Goal: Communication & Community: Answer question/provide support

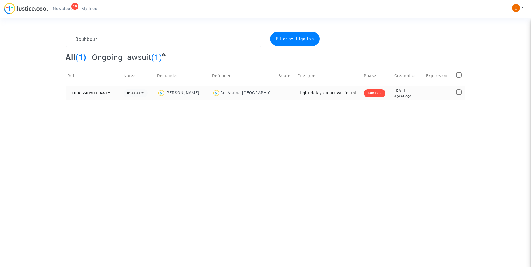
type textarea "Bouhbouh"
click at [378, 96] on div "Lawsuit" at bounding box center [375, 93] width 22 height 8
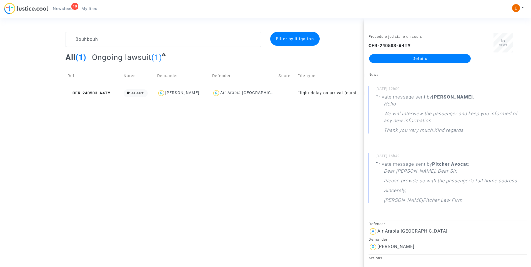
click at [418, 62] on link "Details" at bounding box center [420, 58] width 102 height 9
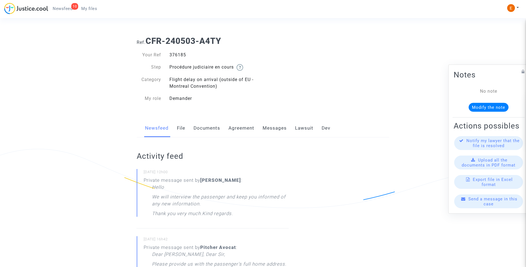
click at [307, 132] on link "Lawsuit" at bounding box center [304, 128] width 18 height 18
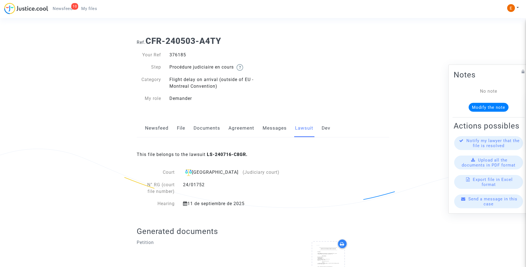
click at [278, 128] on link "Messages" at bounding box center [275, 128] width 24 height 18
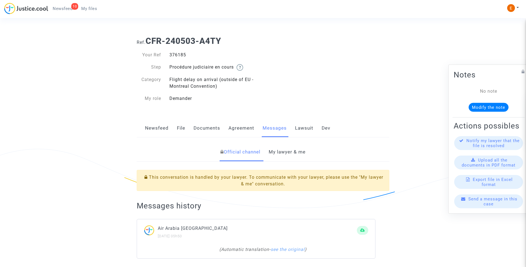
click at [291, 152] on link "My lawyer & me" at bounding box center [287, 152] width 37 height 18
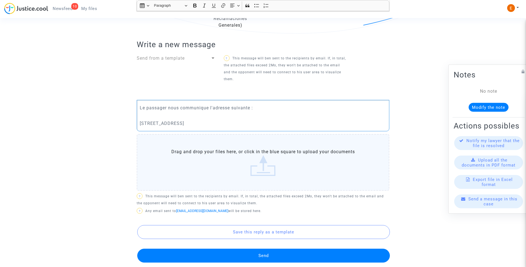
scroll to position [278, 0]
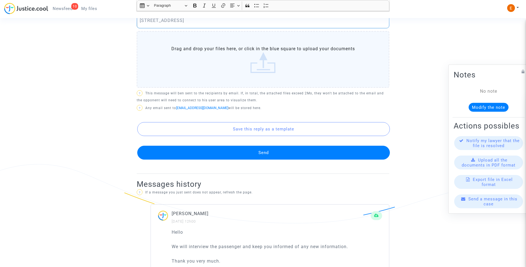
click at [277, 150] on button "Send" at bounding box center [263, 153] width 253 height 14
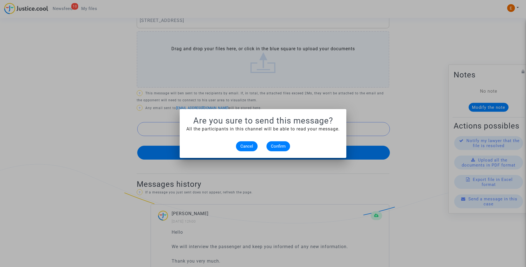
scroll to position [0, 0]
click at [283, 145] on span "Confirm" at bounding box center [278, 146] width 15 height 5
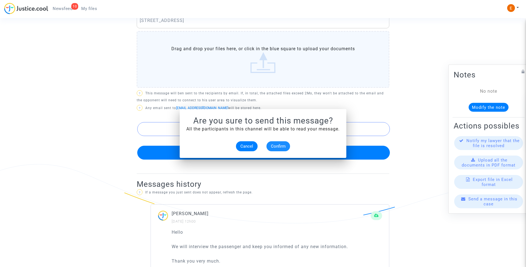
scroll to position [278, 0]
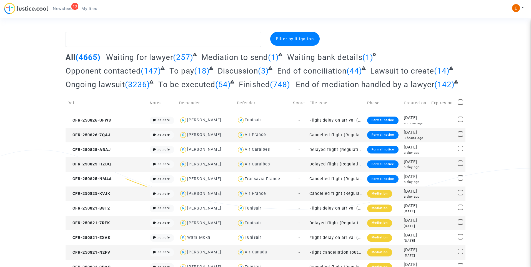
click at [74, 9] on div "13" at bounding box center [74, 6] width 7 height 7
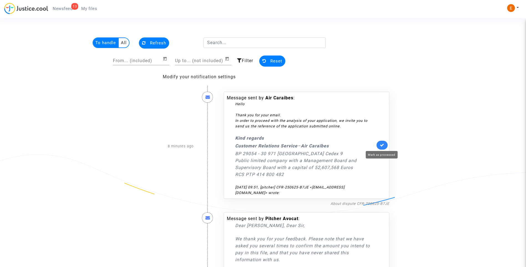
click at [382, 144] on icon at bounding box center [382, 145] width 4 height 4
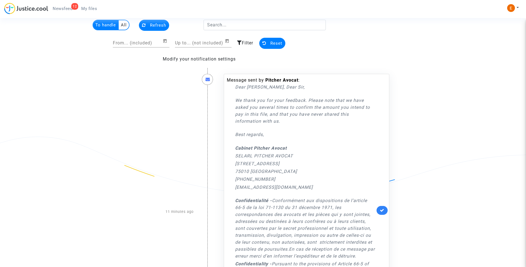
scroll to position [28, 0]
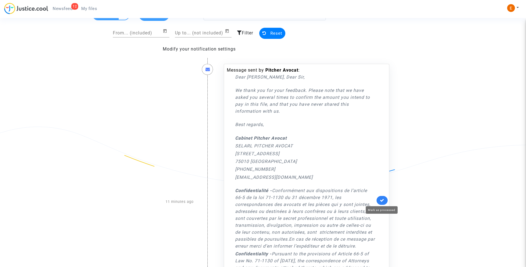
click at [380, 199] on icon at bounding box center [382, 200] width 4 height 4
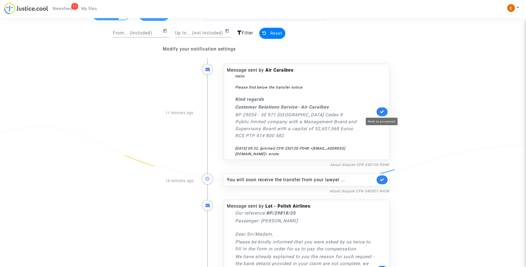
click at [383, 114] on icon at bounding box center [382, 112] width 4 height 4
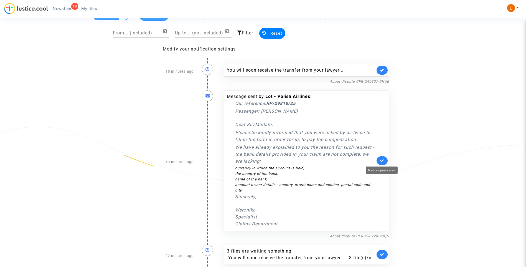
click at [383, 161] on icon at bounding box center [382, 160] width 4 height 4
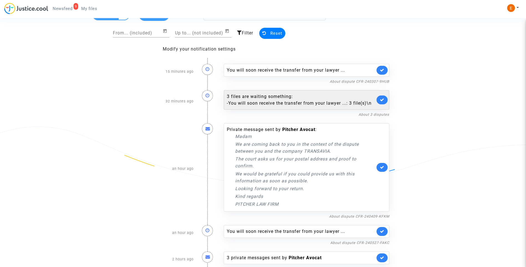
scroll to position [33, 0]
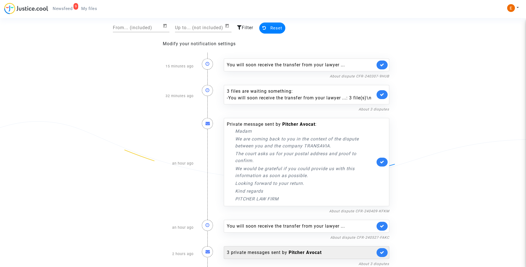
click at [284, 251] on div "3 private messages sent by Pitcher Avocat" at bounding box center [301, 252] width 148 height 7
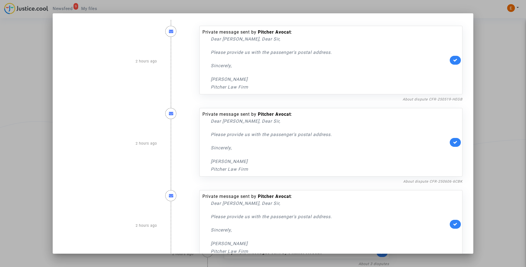
scroll to position [20, 0]
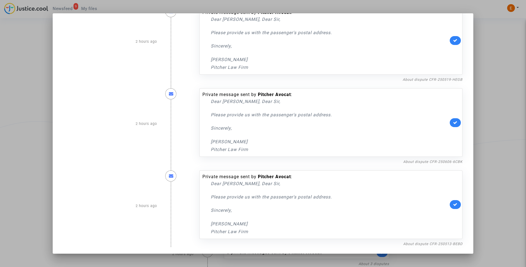
click at [424, 247] on mat-dialog-container "2 hours ago Private message sent by Pitcher Avocat : Dear Madam, Dear Sir, Plea…" at bounding box center [263, 133] width 421 height 240
click at [422, 243] on link "About dispute CFR-250513-BEBD" at bounding box center [433, 244] width 59 height 4
click at [454, 201] on link at bounding box center [455, 204] width 11 height 9
click at [451, 161] on link "About dispute CFR-250606-6CBK" at bounding box center [433, 162] width 59 height 4
click at [453, 127] on link at bounding box center [455, 122] width 11 height 9
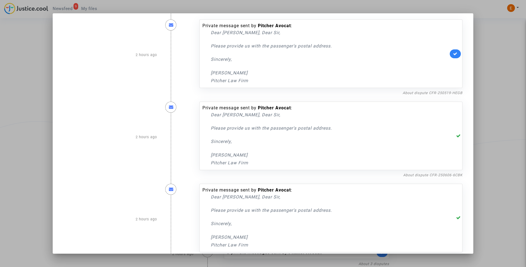
scroll to position [0, 0]
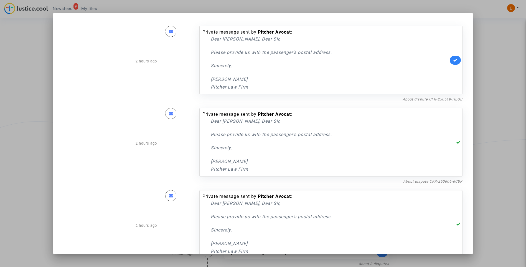
click at [446, 97] on nf-filterlink "About dispute CFR-250519-HEGB" at bounding box center [433, 98] width 60 height 5
click at [443, 97] on link "About dispute CFR-250519-HEGB" at bounding box center [433, 99] width 60 height 4
click at [453, 63] on link at bounding box center [455, 60] width 11 height 9
click at [508, 61] on div at bounding box center [263, 133] width 526 height 267
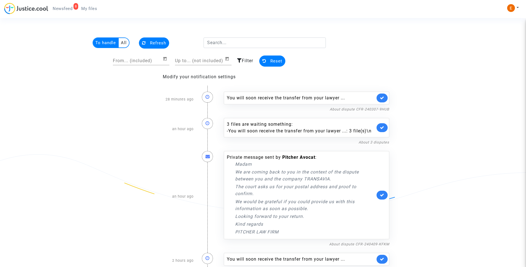
scroll to position [33, 0]
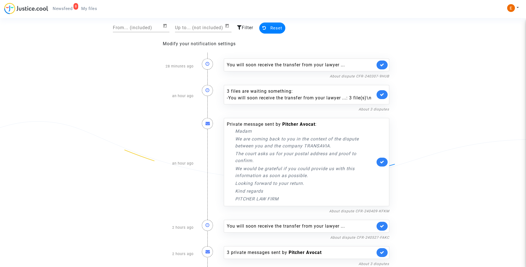
drag, startPoint x: 91, startPoint y: 12, endPoint x: 88, endPoint y: 11, distance: 3.4
click at [91, 11] on link "My files" at bounding box center [89, 8] width 25 height 8
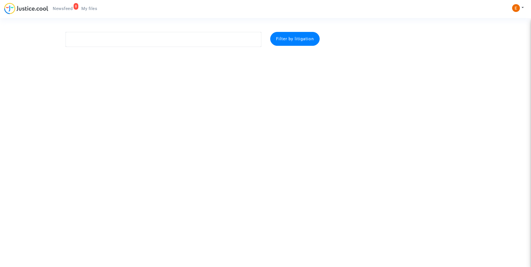
click at [63, 11] on span "Newsfeed" at bounding box center [63, 8] width 20 height 5
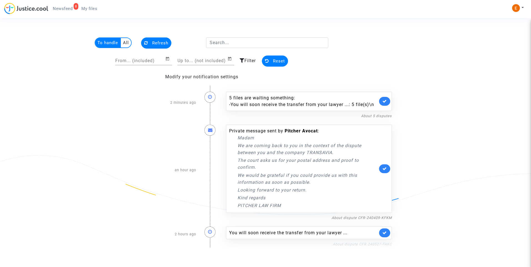
click at [356, 244] on link "About dispute CFR-240527-FAKC" at bounding box center [361, 244] width 59 height 4
click at [386, 231] on icon at bounding box center [384, 233] width 4 height 4
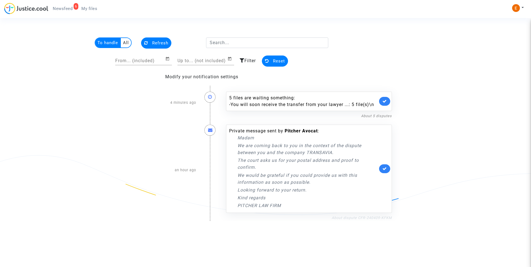
click at [343, 217] on link "About dispute CFR-240409-KFKM" at bounding box center [361, 218] width 60 height 4
click at [387, 168] on icon at bounding box center [384, 169] width 4 height 4
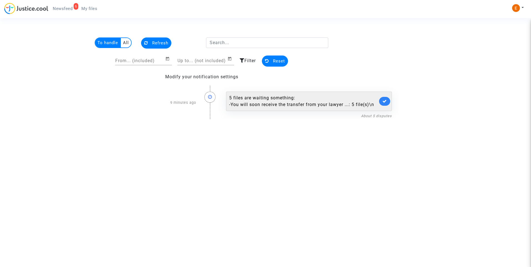
click at [293, 108] on div "5 files are waiting something: - You will soon receive the transfer from your l…" at bounding box center [309, 101] width 166 height 19
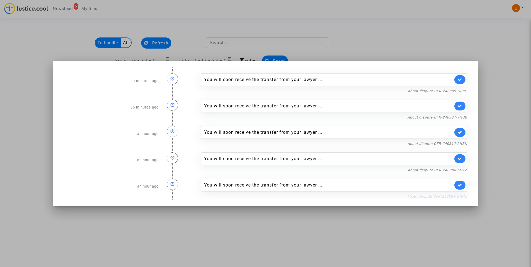
click at [440, 195] on link "About dispute CFR-240304-GKHZ" at bounding box center [437, 196] width 60 height 4
drag, startPoint x: 457, startPoint y: 188, endPoint x: 459, endPoint y: 180, distance: 9.0
click at [458, 188] on link at bounding box center [459, 185] width 11 height 9
click at [459, 170] on link "About dispute CFR-240906-6CKZ" at bounding box center [436, 170] width 59 height 4
click at [463, 159] on link at bounding box center [459, 158] width 11 height 9
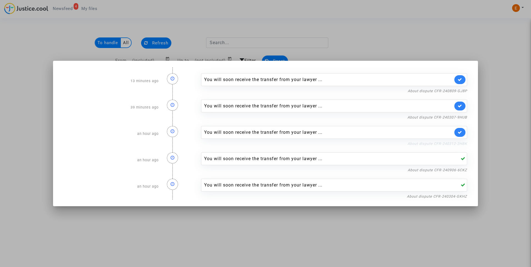
click at [460, 143] on link "About dispute CFR-240312-2HBK" at bounding box center [437, 144] width 60 height 4
click at [460, 132] on icon at bounding box center [459, 132] width 4 height 4
click at [458, 117] on link "About dispute CFR-240307-9HUB" at bounding box center [437, 117] width 60 height 4
click at [460, 106] on icon at bounding box center [459, 106] width 4 height 4
click at [459, 89] on nf-filterlink "About dispute CFR-240809-GJ8P" at bounding box center [436, 90] width 59 height 5
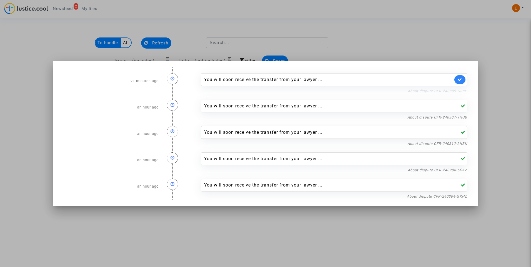
click at [458, 90] on link "About dispute CFR-240809-GJ8P" at bounding box center [436, 91] width 59 height 4
click at [461, 82] on link at bounding box center [459, 79] width 11 height 9
click at [439, 51] on div at bounding box center [265, 133] width 531 height 267
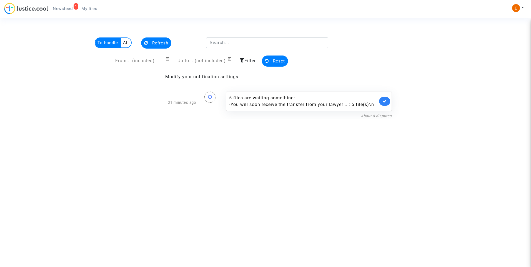
click at [94, 8] on span "My files" at bounding box center [89, 8] width 16 height 5
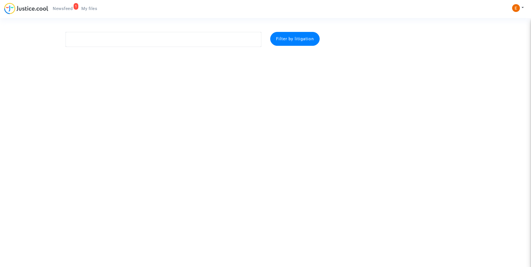
click at [70, 7] on span "Newsfeed" at bounding box center [63, 8] width 20 height 5
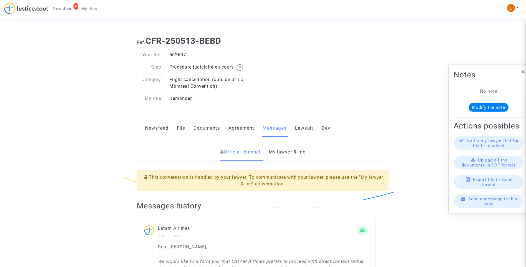
click at [177, 53] on div "502607" at bounding box center [214, 55] width 98 height 7
copy div "502607"
click at [306, 145] on link "My lawyer & me" at bounding box center [287, 152] width 37 height 18
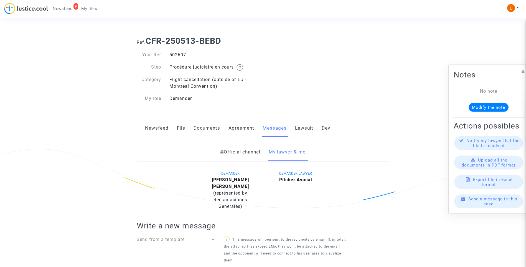
scroll to position [167, 0]
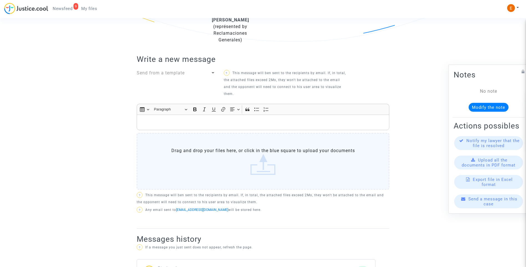
click at [198, 70] on div "Send from a template" at bounding box center [176, 84] width 87 height 29
click at [186, 70] on div "Send from a template" at bounding box center [174, 73] width 74 height 7
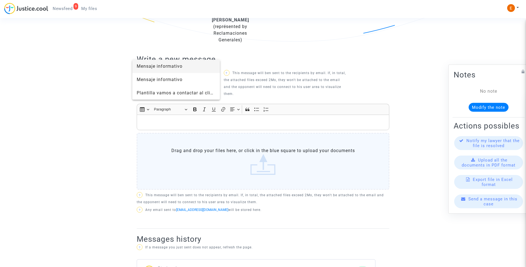
click at [160, 64] on span "Mensaje informativo" at bounding box center [160, 66] width 46 height 5
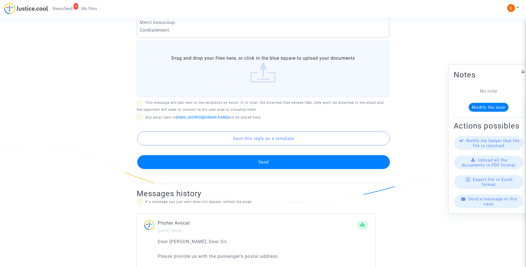
scroll to position [305, 0]
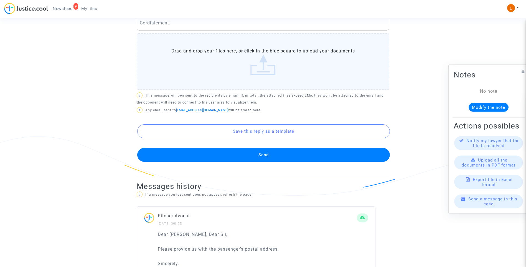
click at [248, 151] on button "Send" at bounding box center [263, 155] width 253 height 14
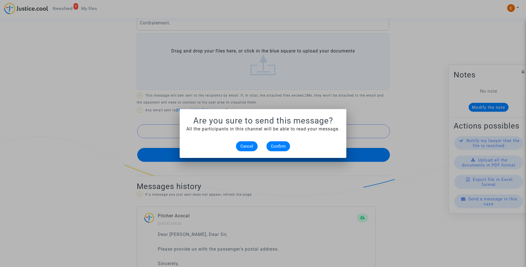
scroll to position [0, 0]
drag, startPoint x: 284, startPoint y: 148, endPoint x: 280, endPoint y: 146, distance: 4.3
click at [284, 148] on span "Confirm" at bounding box center [278, 146] width 15 height 5
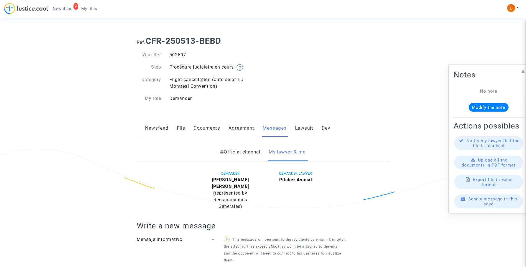
scroll to position [305, 0]
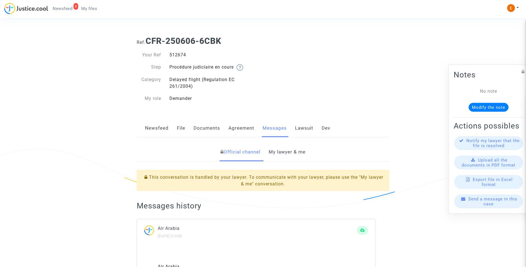
click at [289, 154] on link "My lawyer & me" at bounding box center [287, 152] width 37 height 18
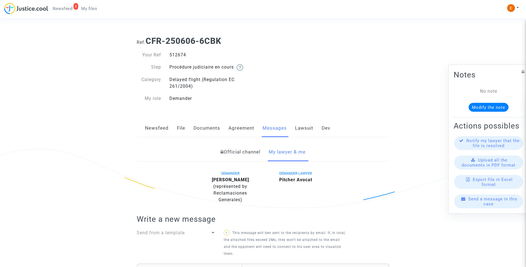
click at [182, 55] on div "512674" at bounding box center [214, 55] width 98 height 7
copy div "512674"
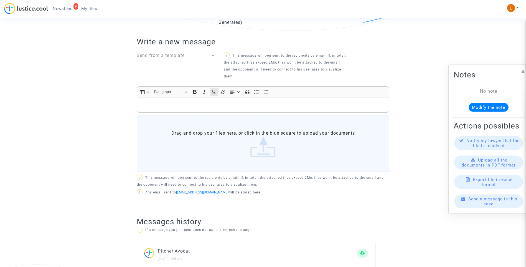
scroll to position [178, 0]
click at [205, 54] on div "Send from a template" at bounding box center [174, 55] width 74 height 7
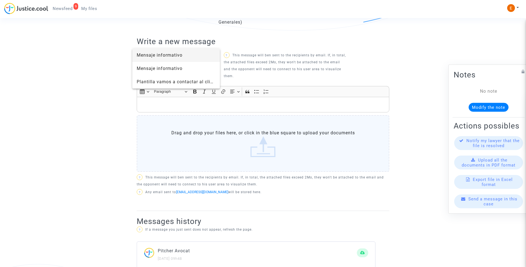
click at [166, 54] on span "Mensaje informativo" at bounding box center [160, 54] width 46 height 5
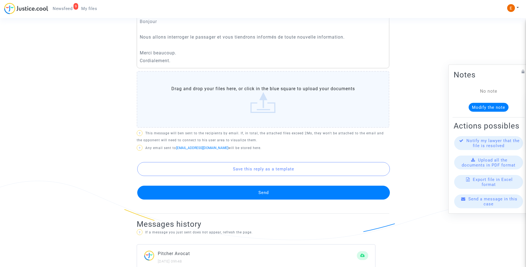
scroll to position [289, 0]
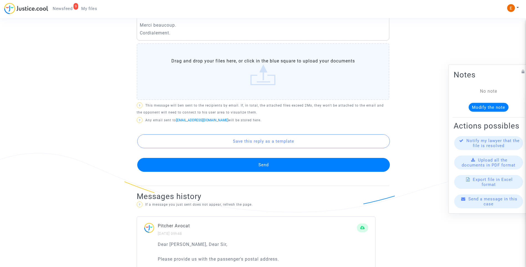
click at [278, 165] on button "Send" at bounding box center [263, 165] width 253 height 14
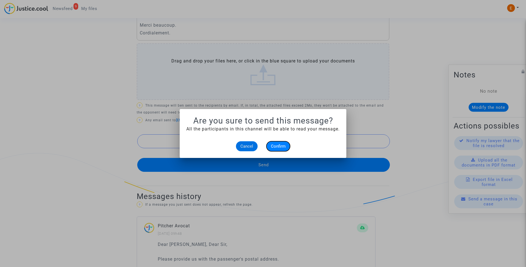
click at [285, 143] on button "Confirm" at bounding box center [279, 146] width 24 height 10
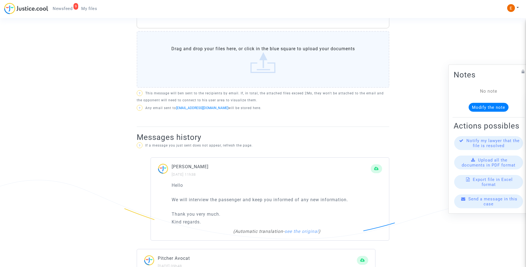
scroll to position [158, 0]
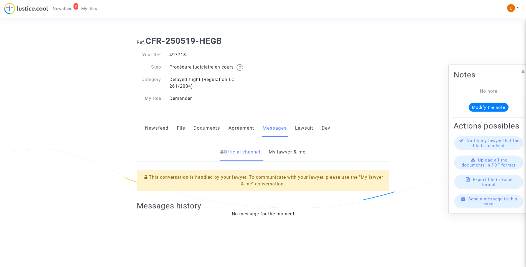
click at [183, 54] on div "497718" at bounding box center [214, 55] width 98 height 7
drag, startPoint x: 0, startPoint y: 0, endPoint x: 183, endPoint y: 54, distance: 190.6
click at [183, 54] on div "497718" at bounding box center [214, 55] width 98 height 7
copy div "497718"
click at [295, 150] on link "My lawyer & me" at bounding box center [287, 152] width 37 height 18
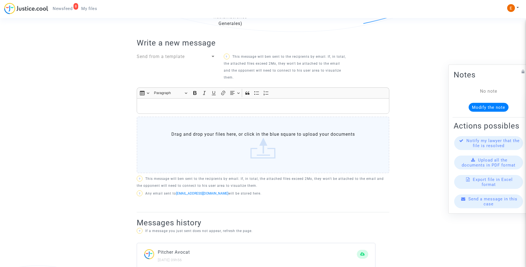
scroll to position [167, 0]
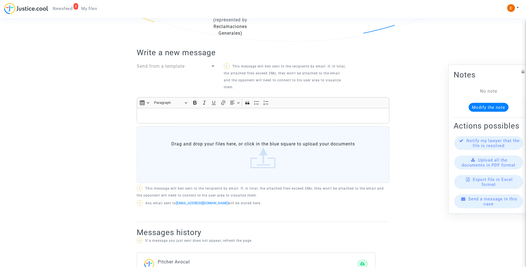
click at [185, 68] on div "Send from a template" at bounding box center [174, 66] width 74 height 7
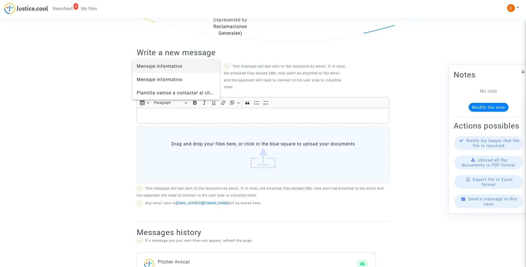
click at [172, 67] on span "Mensaje informativo" at bounding box center [160, 66] width 46 height 5
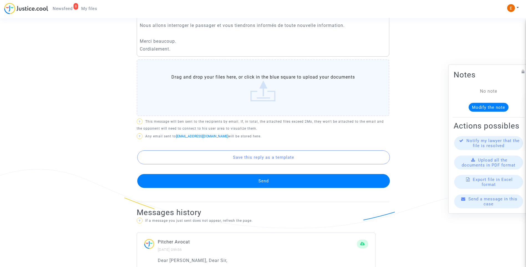
scroll to position [278, 0]
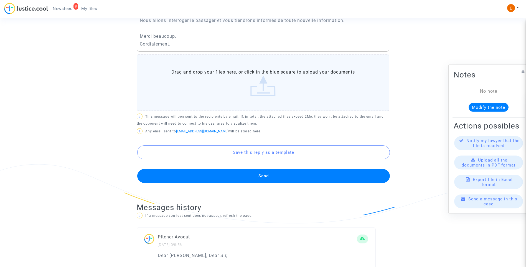
click at [253, 176] on button "Send" at bounding box center [263, 176] width 253 height 14
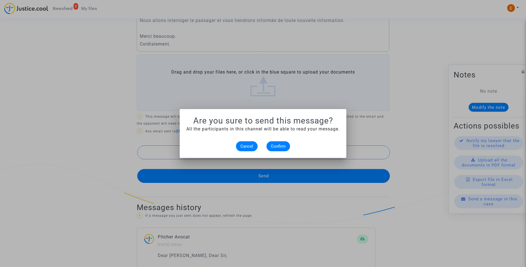
scroll to position [0, 0]
click at [282, 148] on span "Confirm" at bounding box center [278, 146] width 15 height 5
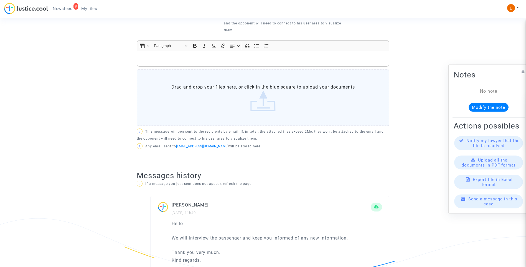
scroll to position [214, 0]
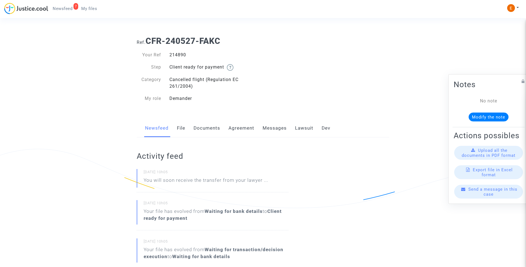
click at [180, 54] on div "214890" at bounding box center [214, 55] width 98 height 7
copy div "214890"
click at [305, 125] on link "Lawsuit" at bounding box center [304, 128] width 18 height 18
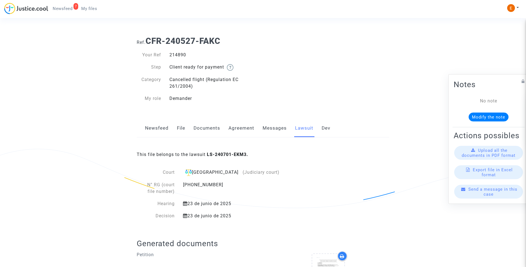
click at [162, 125] on link "Newsfeed" at bounding box center [157, 128] width 24 height 18
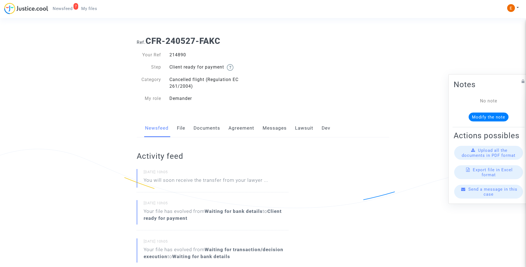
click at [184, 129] on link "File" at bounding box center [181, 128] width 8 height 18
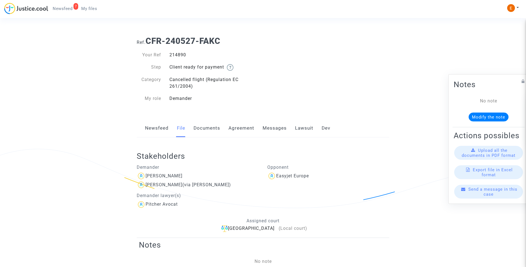
click at [156, 127] on link "Newsfeed" at bounding box center [157, 128] width 24 height 18
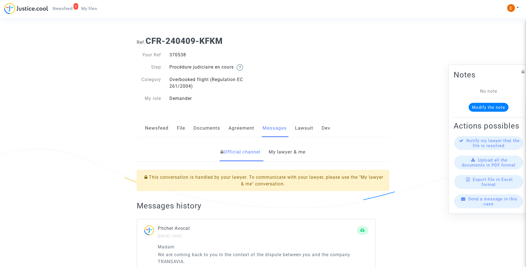
click at [291, 153] on link "My lawyer & me" at bounding box center [287, 152] width 37 height 18
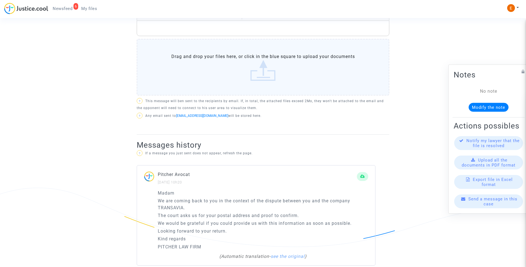
scroll to position [257, 0]
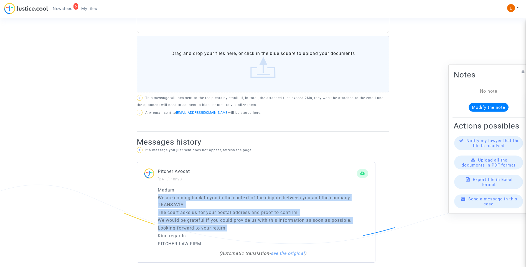
drag, startPoint x: 245, startPoint y: 222, endPoint x: 147, endPoint y: 191, distance: 103.2
click at [147, 191] on div "Madam We are coming back to you in the context of the dispute between you and t…" at bounding box center [256, 225] width 238 height 76
drag, startPoint x: 147, startPoint y: 191, endPoint x: 179, endPoint y: 194, distance: 32.4
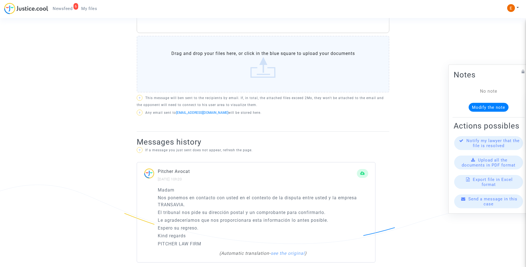
click at [224, 177] on div "Pitcher Avocat 26/08/2025 - 10h20" at bounding box center [256, 177] width 238 height 19
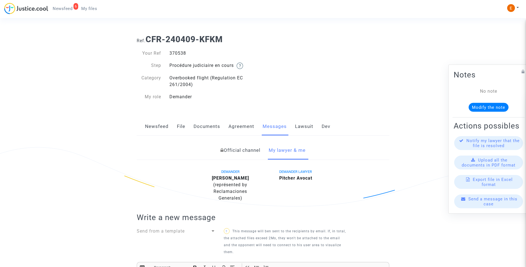
scroll to position [0, 0]
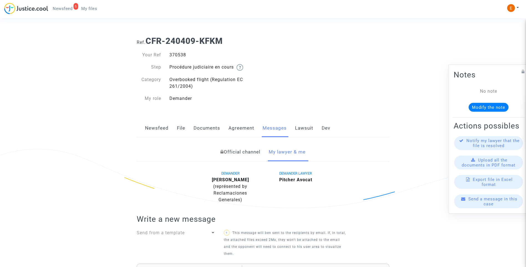
click at [177, 55] on div "370538" at bounding box center [214, 55] width 98 height 7
copy div "370538"
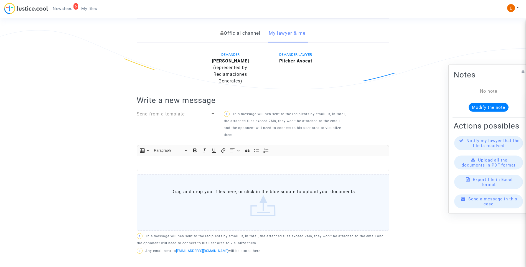
scroll to position [118, 0]
click at [182, 112] on span "Send from a template" at bounding box center [161, 114] width 48 height 5
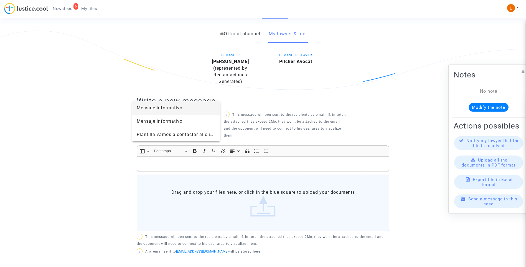
click at [168, 110] on span "Mensaje informativo" at bounding box center [160, 107] width 46 height 5
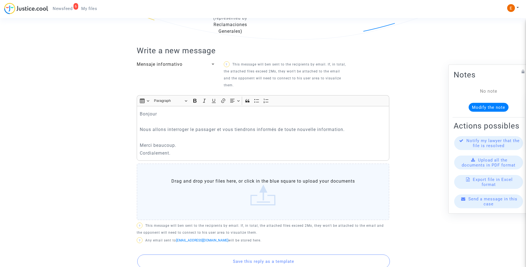
scroll to position [285, 0]
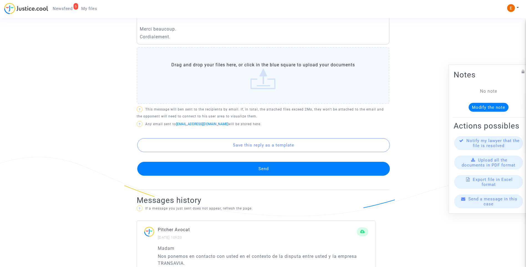
click at [276, 166] on button "Send" at bounding box center [263, 169] width 253 height 14
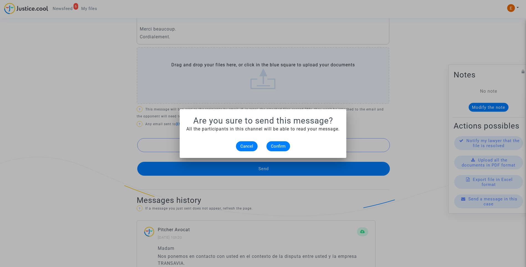
scroll to position [0, 0]
click at [277, 150] on button "Confirm" at bounding box center [279, 146] width 24 height 10
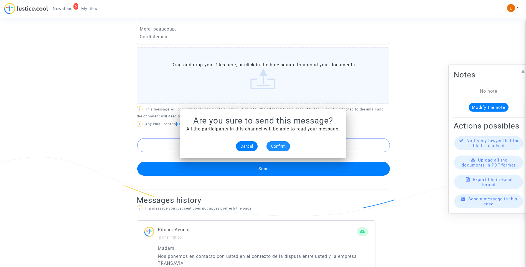
scroll to position [285, 0]
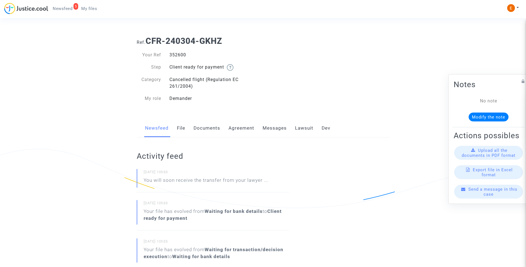
click at [183, 54] on div "352600" at bounding box center [214, 55] width 98 height 7
copy div "352600"
click at [302, 127] on link "Lawsuit" at bounding box center [304, 128] width 18 height 18
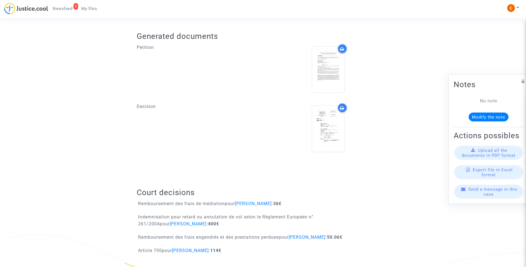
scroll to position [212, 0]
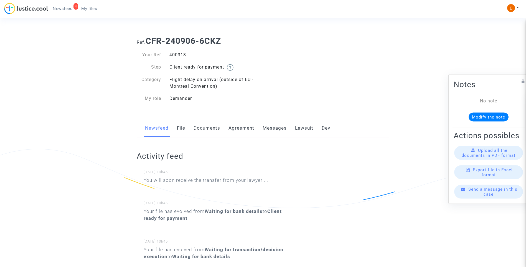
click at [182, 55] on div "400318" at bounding box center [214, 55] width 98 height 7
copy div "400318"
click at [177, 56] on div "365699" at bounding box center [214, 55] width 98 height 7
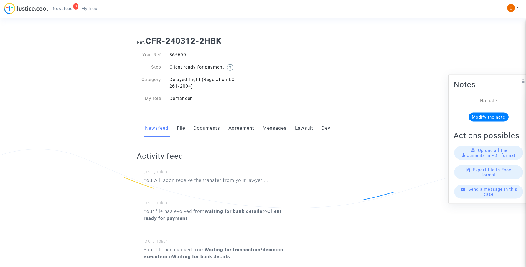
copy div "365699"
click at [301, 128] on link "Lawsuit" at bounding box center [304, 128] width 18 height 18
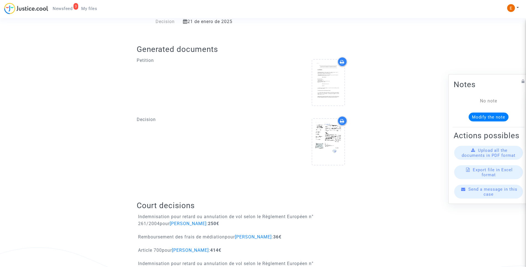
scroll to position [219, 0]
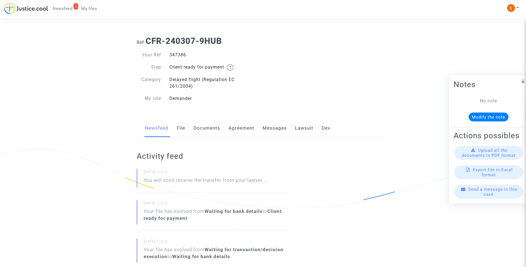
click at [179, 54] on div "347386" at bounding box center [214, 55] width 98 height 7
copy div "347386"
click at [302, 132] on link "Lawsuit" at bounding box center [304, 128] width 18 height 18
drag, startPoint x: 0, startPoint y: 0, endPoint x: 184, endPoint y: 55, distance: 191.9
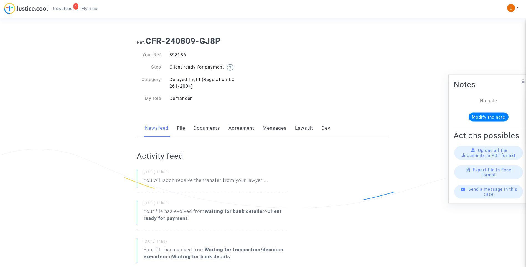
click at [184, 55] on div "398186" at bounding box center [214, 55] width 98 height 7
copy div "398186"
